Goal: Information Seeking & Learning: Check status

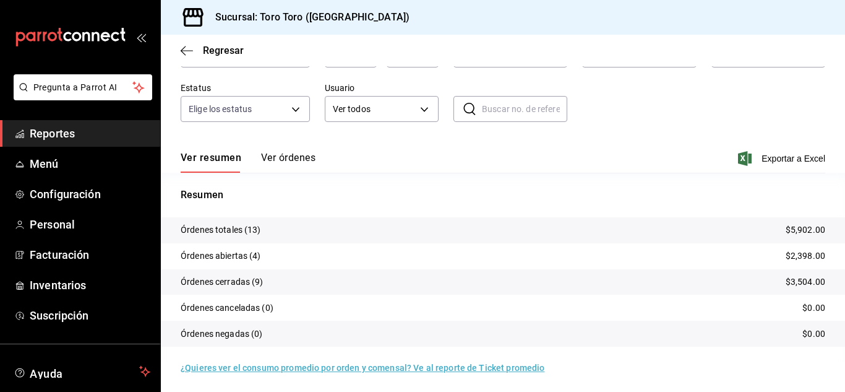
scroll to position [94, 0]
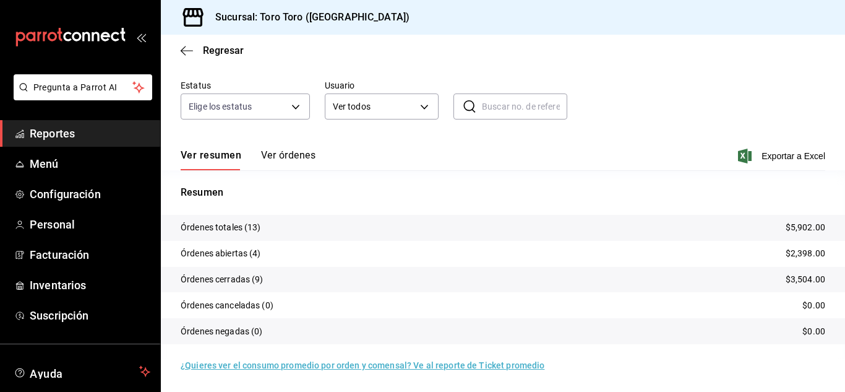
click at [92, 126] on span "Reportes" at bounding box center [90, 133] width 121 height 17
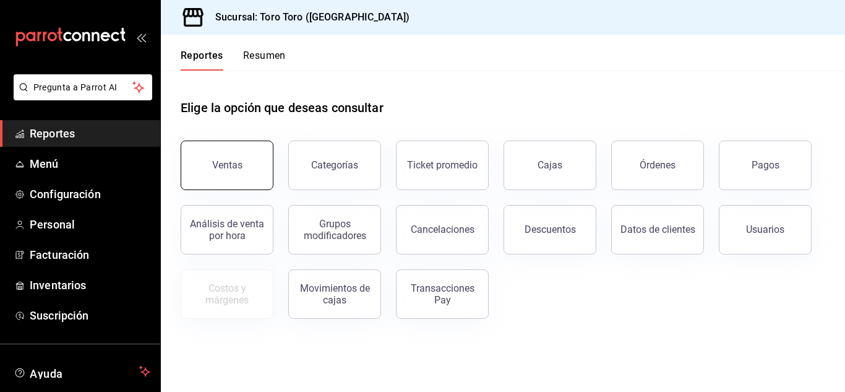
click at [212, 157] on button "Ventas" at bounding box center [227, 164] width 93 height 49
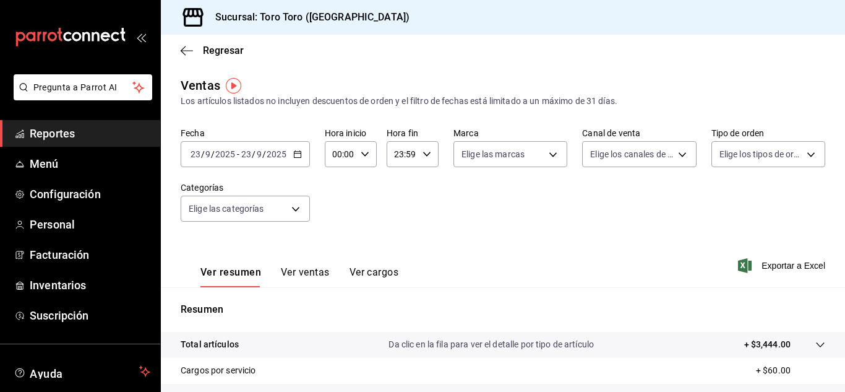
click at [394, 275] on button "Ver cargos" at bounding box center [373, 276] width 49 height 21
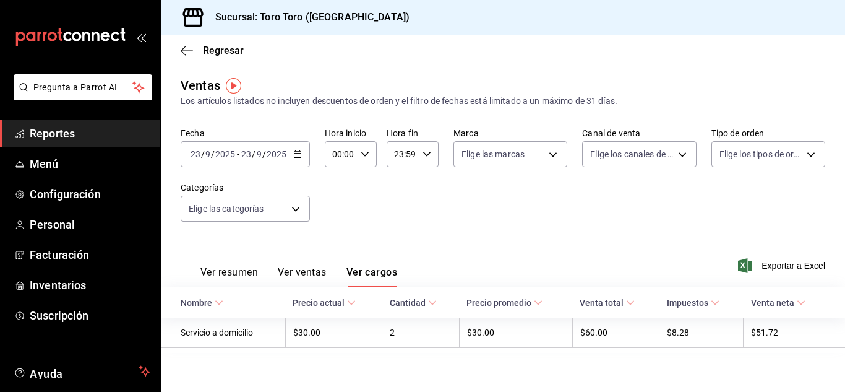
click at [29, 132] on link "Reportes" at bounding box center [80, 133] width 160 height 27
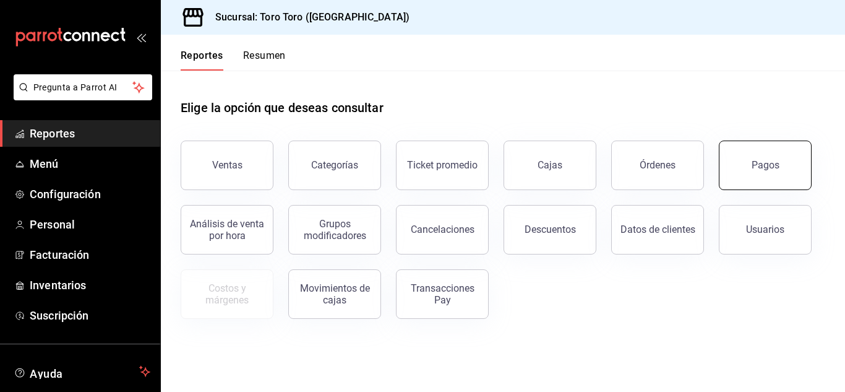
click at [786, 169] on button "Pagos" at bounding box center [765, 164] width 93 height 49
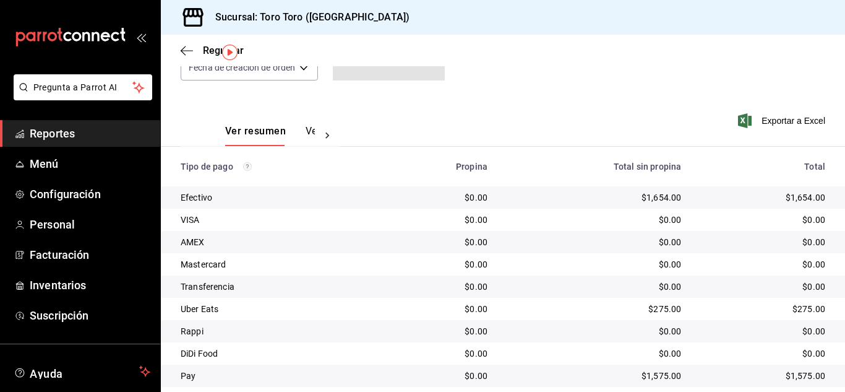
scroll to position [177, 0]
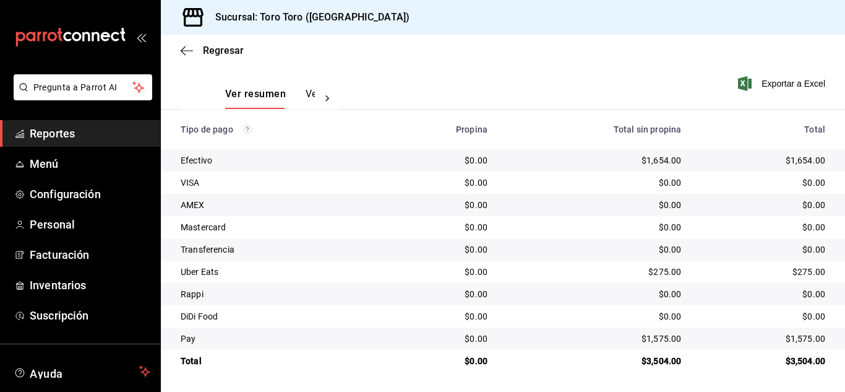
click at [118, 125] on span "Reportes" at bounding box center [90, 133] width 121 height 17
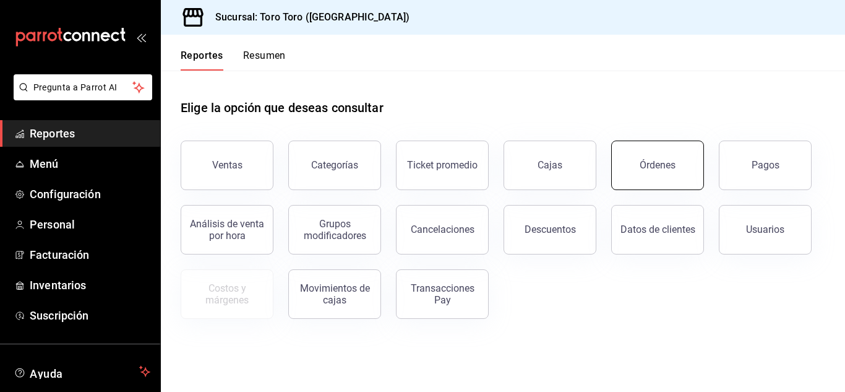
click at [672, 160] on div "Órdenes" at bounding box center [658, 165] width 36 height 12
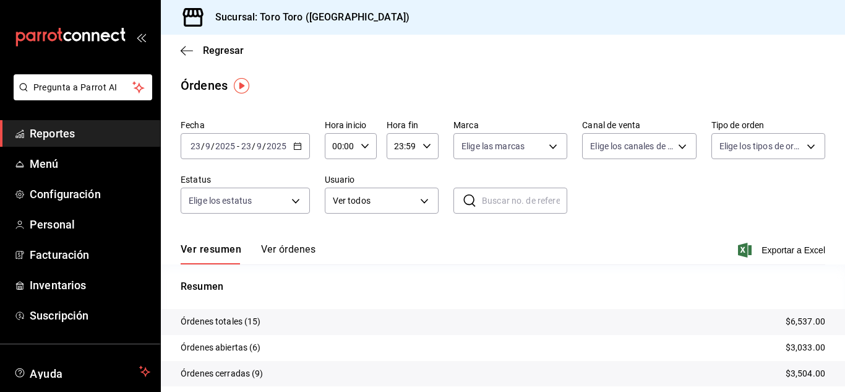
click at [85, 140] on span "Reportes" at bounding box center [90, 133] width 121 height 17
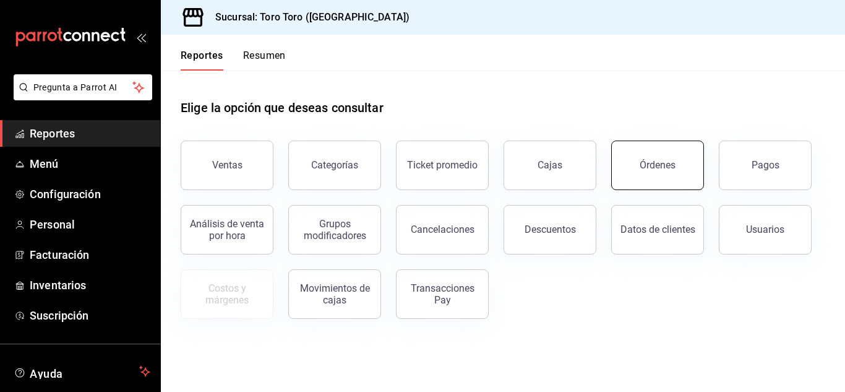
click at [688, 182] on button "Órdenes" at bounding box center [657, 164] width 93 height 49
